Goal: Task Accomplishment & Management: Manage account settings

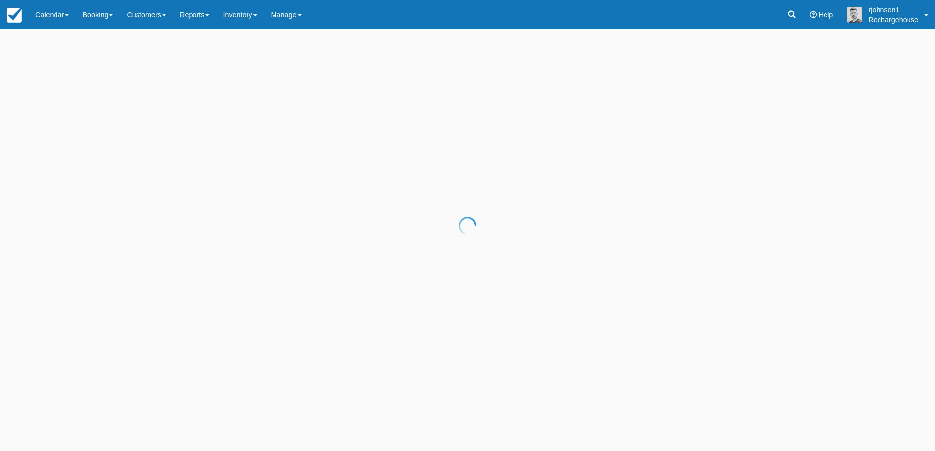
click at [158, 16] on div at bounding box center [467, 225] width 935 height 451
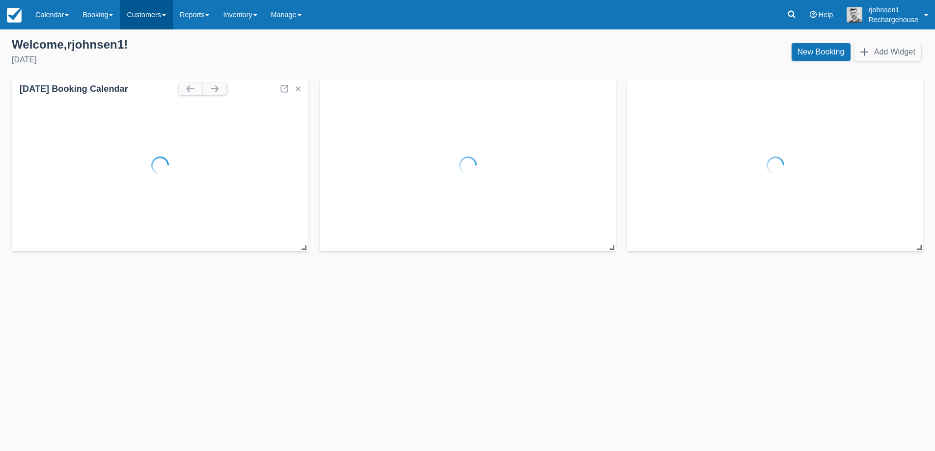
click at [143, 16] on link "Customers" at bounding box center [146, 14] width 53 height 29
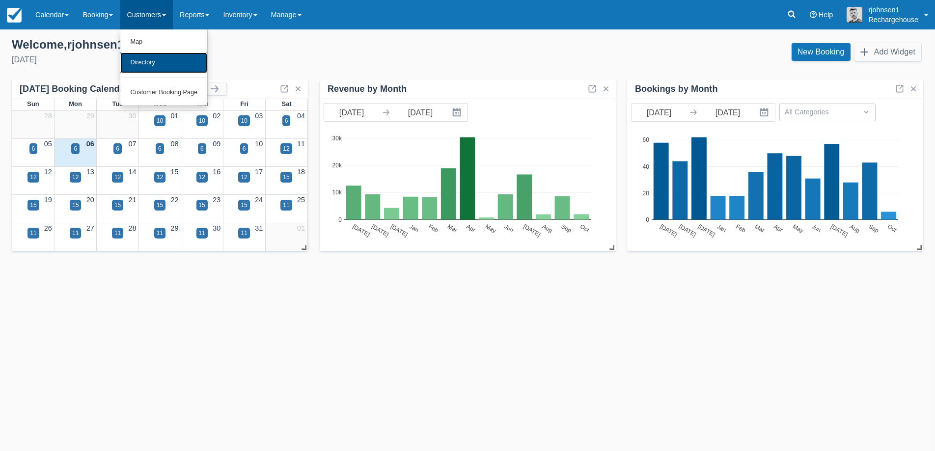
click at [154, 61] on link "Directory" at bounding box center [163, 63] width 87 height 21
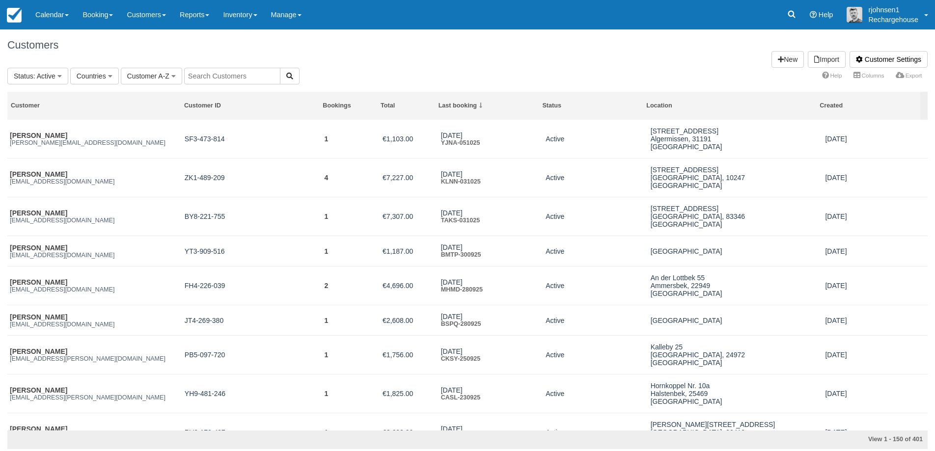
click at [213, 79] on input "text" at bounding box center [232, 76] width 96 height 17
paste input "QHXK-080225"
type input "QHXK-080225"
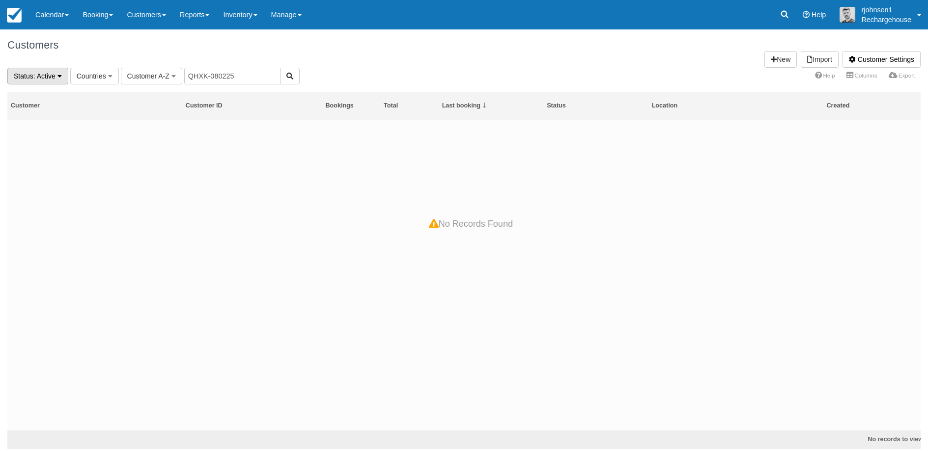
click at [50, 75] on span ": Active" at bounding box center [44, 76] width 22 height 8
click at [45, 91] on link "All" at bounding box center [47, 95] width 78 height 14
click at [230, 81] on input "QHXK-080225" at bounding box center [221, 76] width 96 height 17
paste input "Joerg Oesker"
click at [198, 77] on input "Joerg Oesker" at bounding box center [221, 76] width 96 height 17
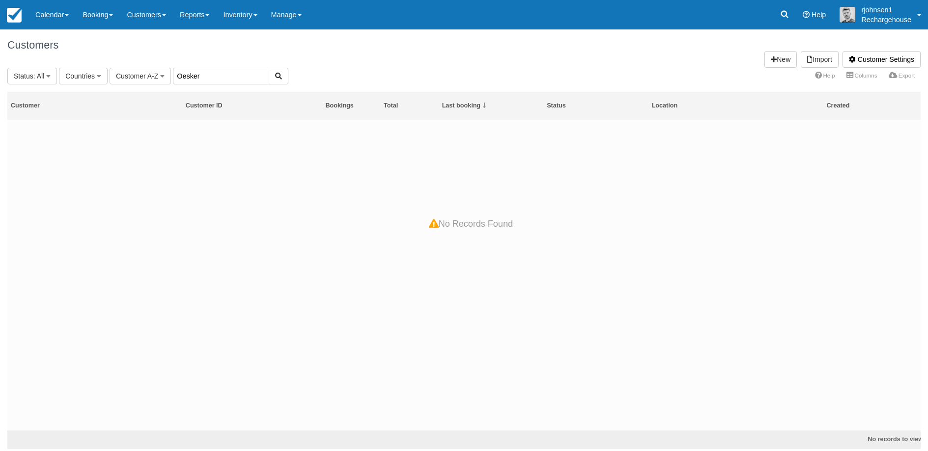
type input "Oesker"
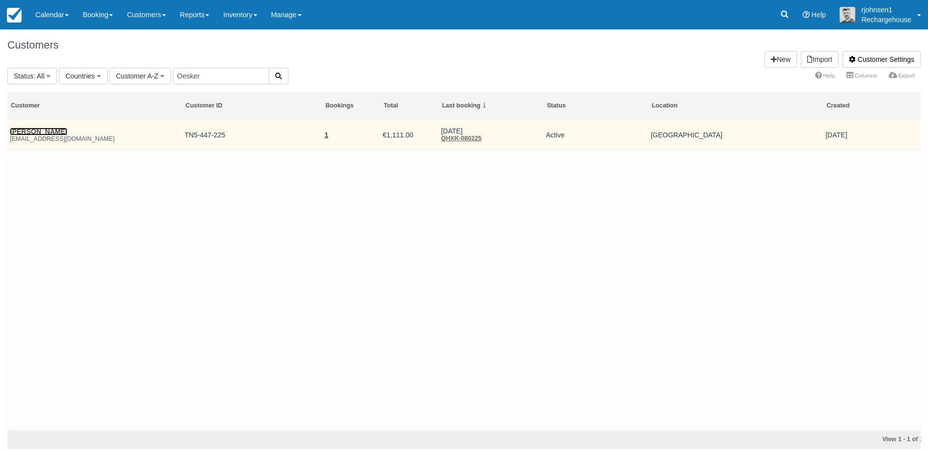
click at [45, 131] on link "Jutta Oesker" at bounding box center [38, 132] width 57 height 8
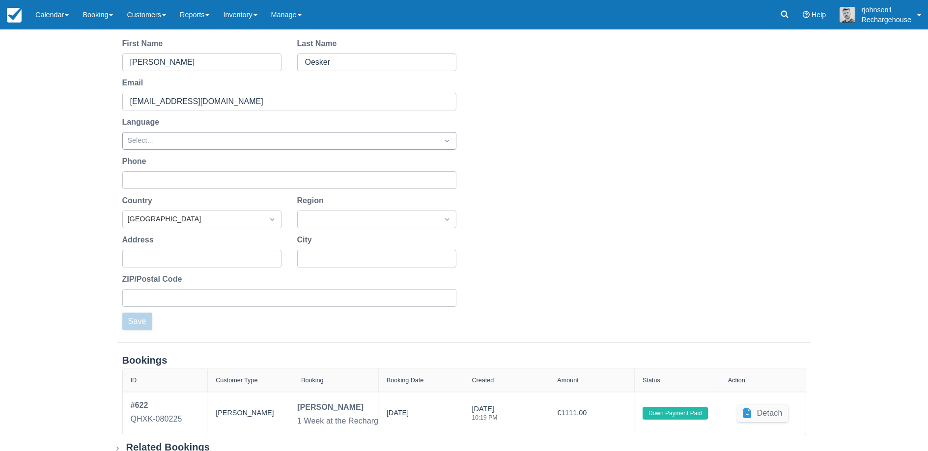
scroll to position [113, 0]
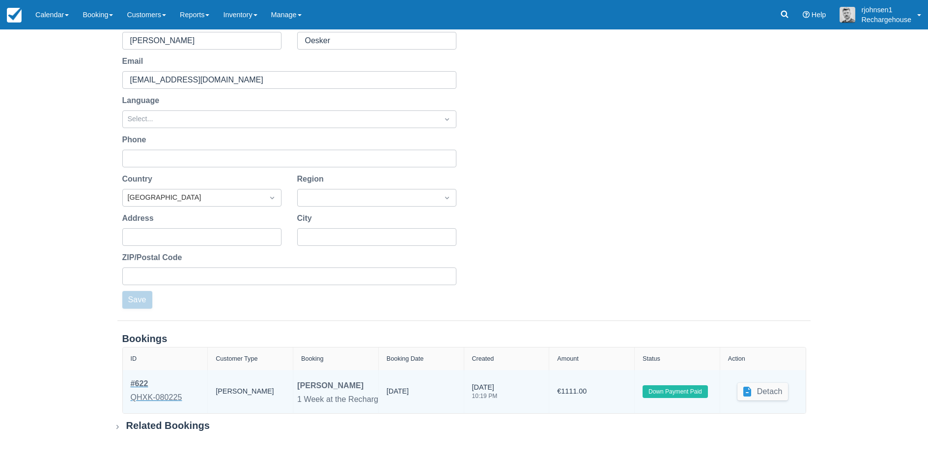
click at [168, 396] on div "QHXK-080225" at bounding box center [157, 398] width 52 height 12
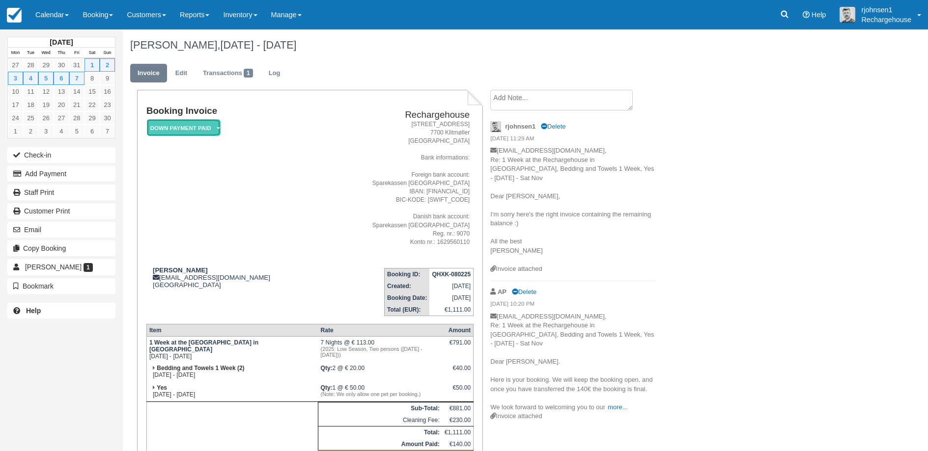
click at [208, 129] on em "Down Payment Paid" at bounding box center [184, 127] width 74 height 17
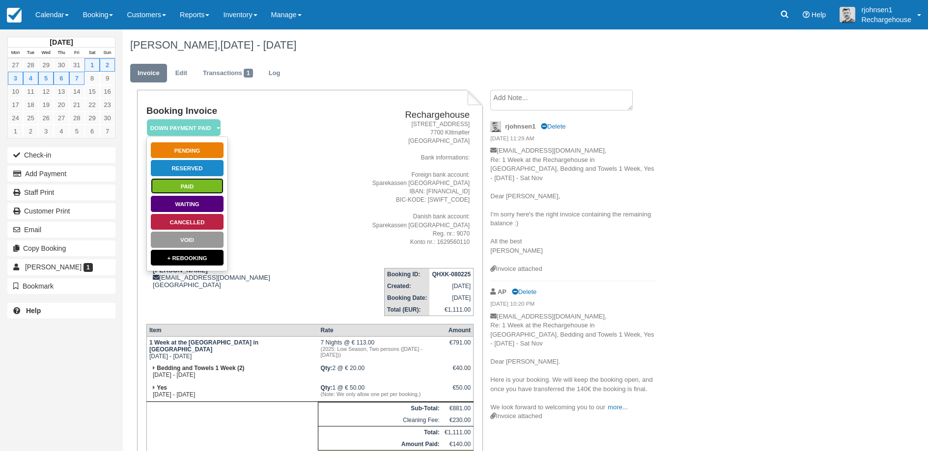
click at [194, 183] on link "Paid" at bounding box center [187, 186] width 74 height 17
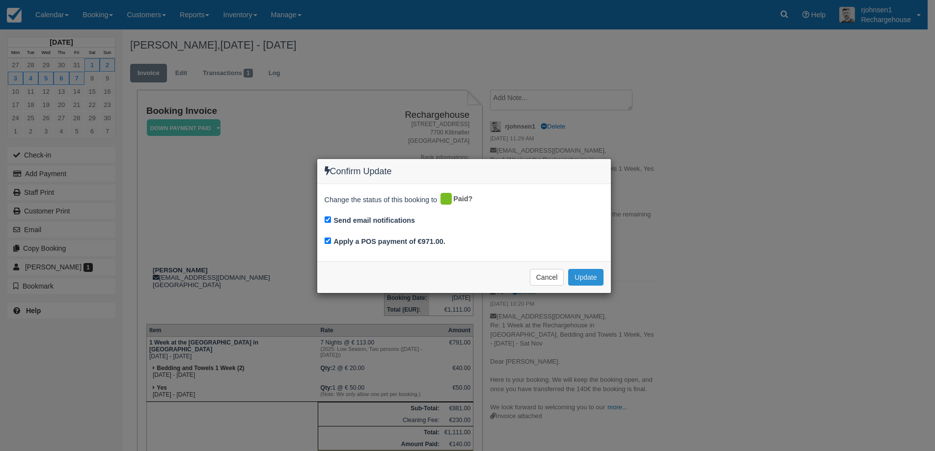
click at [590, 276] on button "Update" at bounding box center [585, 277] width 35 height 17
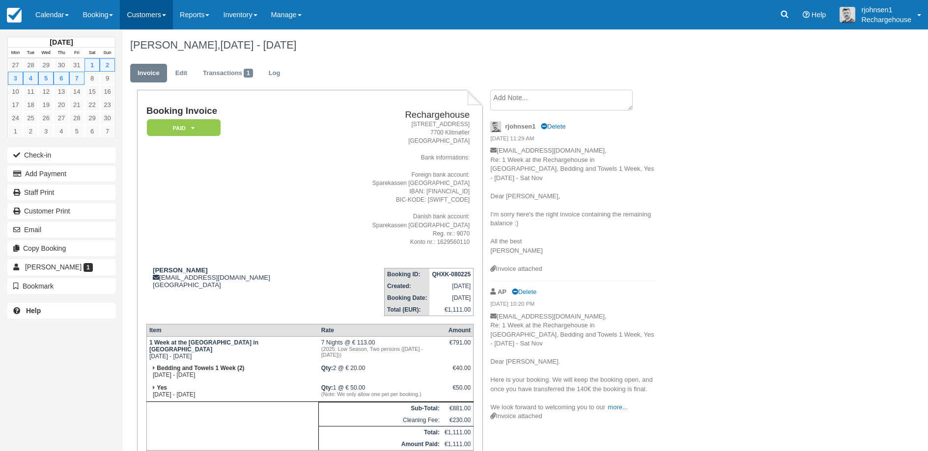
click at [164, 14] on link "Customers" at bounding box center [146, 14] width 53 height 29
click at [164, 56] on link "Directory" at bounding box center [163, 63] width 87 height 21
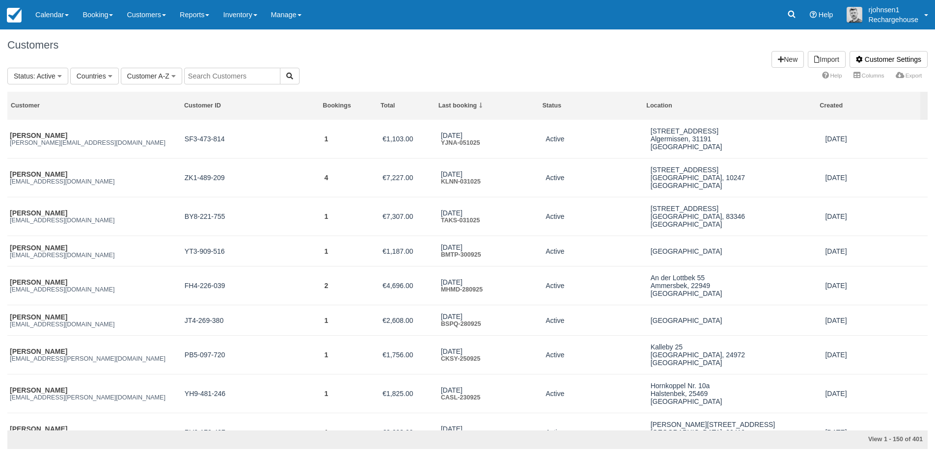
click at [229, 80] on input "text" at bounding box center [232, 76] width 96 height 17
paste input "[PERSON_NAME]"
type input "[PERSON_NAME]"
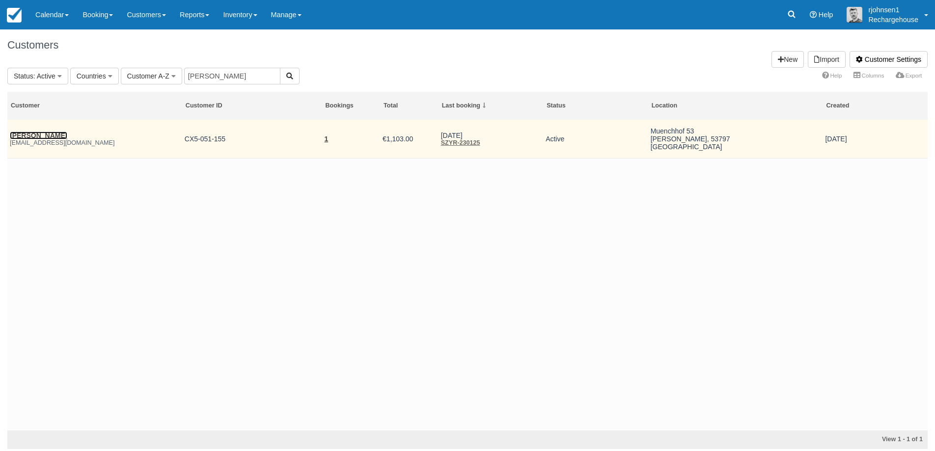
click at [46, 139] on link "[PERSON_NAME]" at bounding box center [38, 136] width 57 height 8
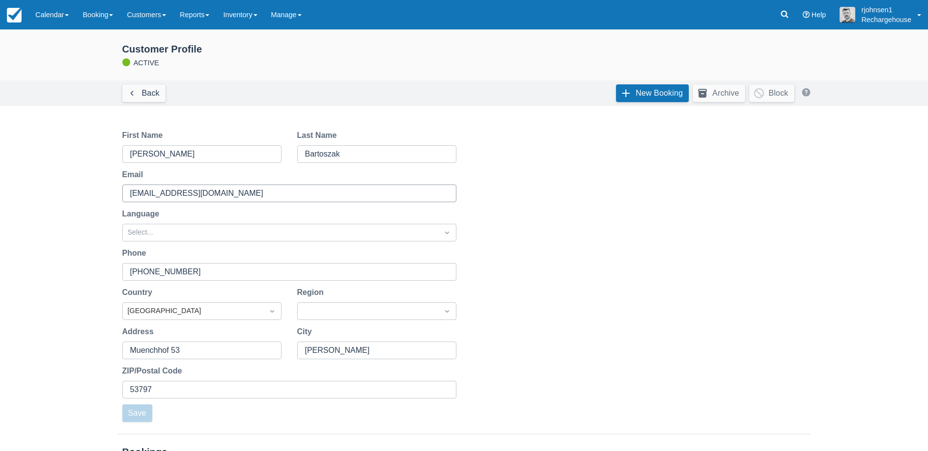
scroll to position [113, 0]
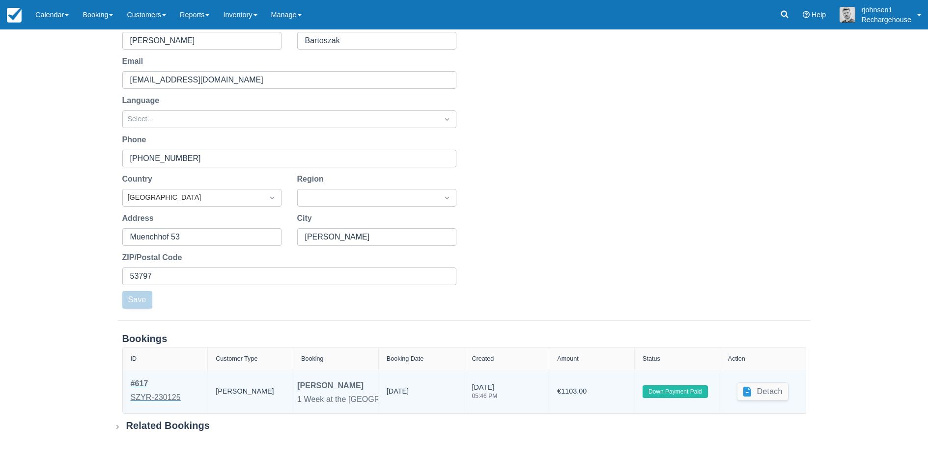
click at [146, 397] on div "SZYR-230125" at bounding box center [156, 398] width 50 height 12
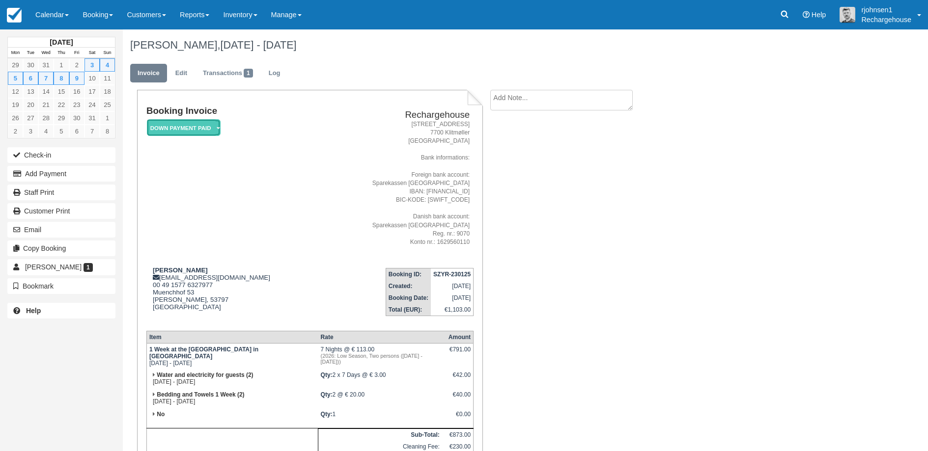
click at [208, 129] on em "Down Payment Paid" at bounding box center [184, 127] width 74 height 17
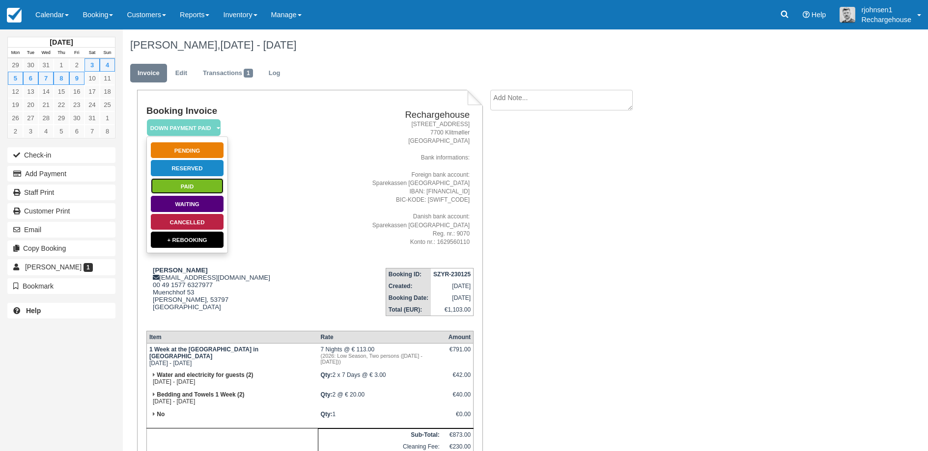
click at [198, 183] on link "Paid" at bounding box center [187, 186] width 74 height 17
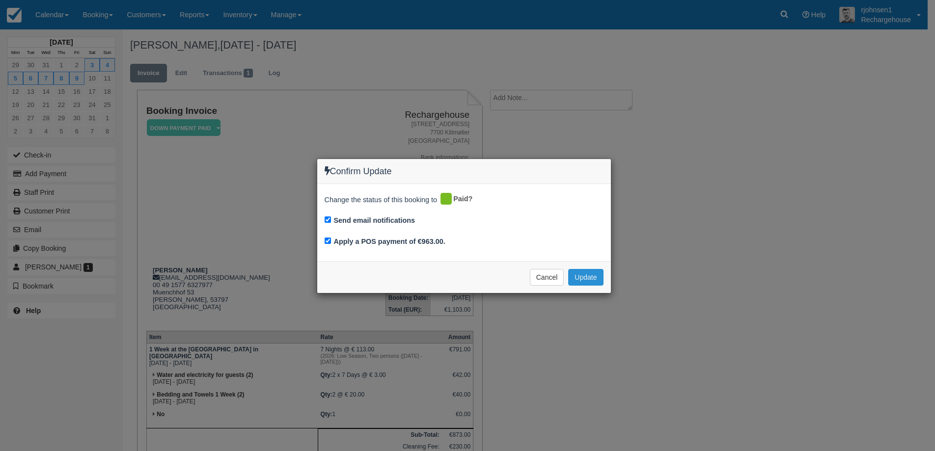
click at [581, 279] on button "Update" at bounding box center [585, 277] width 35 height 17
